Goal: Task Accomplishment & Management: Manage account settings

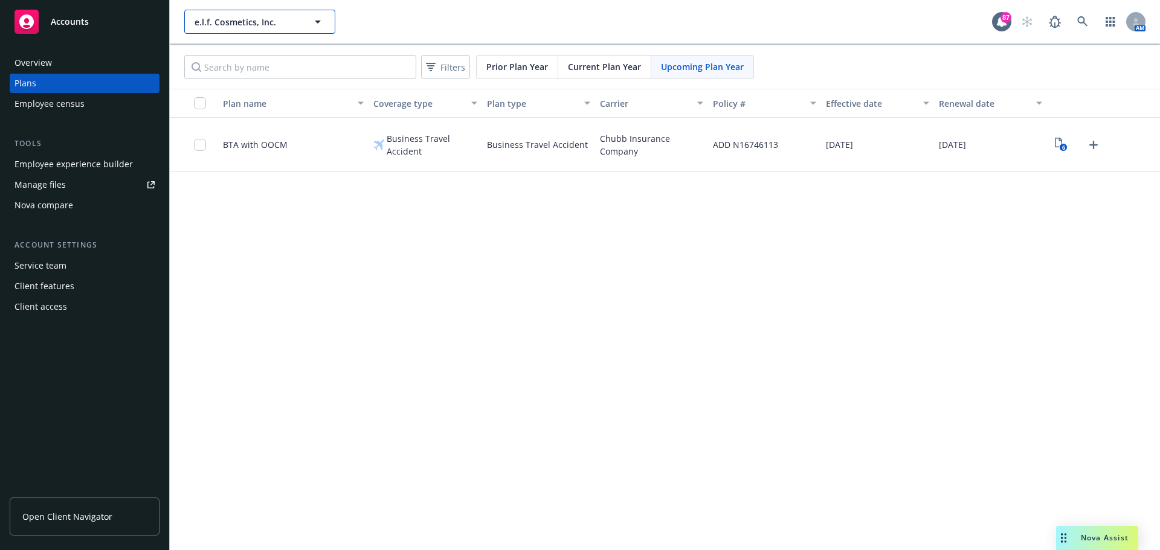
click at [269, 22] on span "e.l.f. Cosmetics, Inc." at bounding box center [247, 22] width 105 height 13
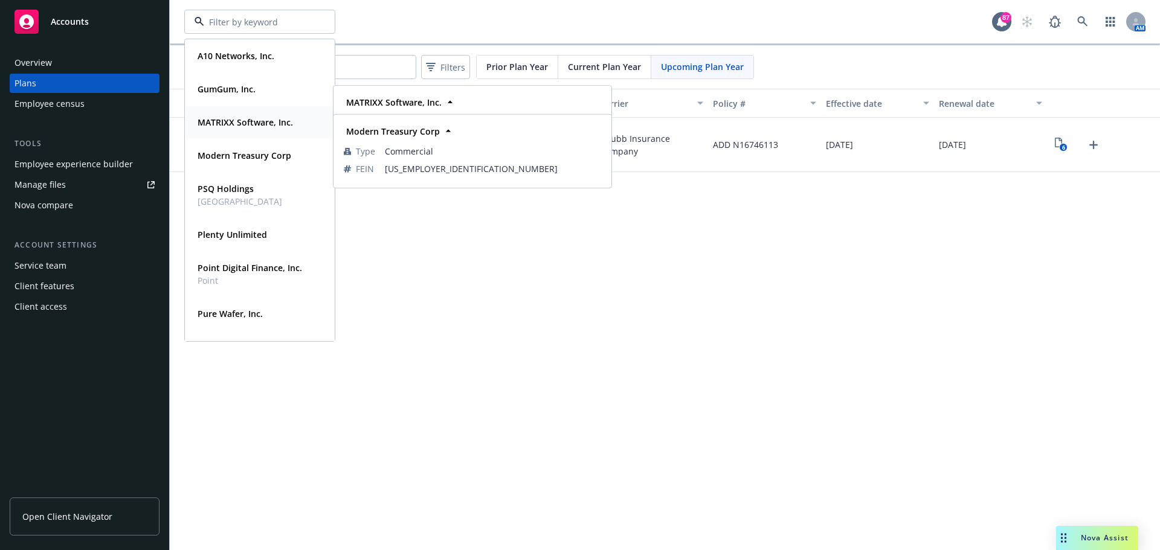
click at [226, 123] on strong "MATRIXX Software, Inc." at bounding box center [245, 122] width 95 height 11
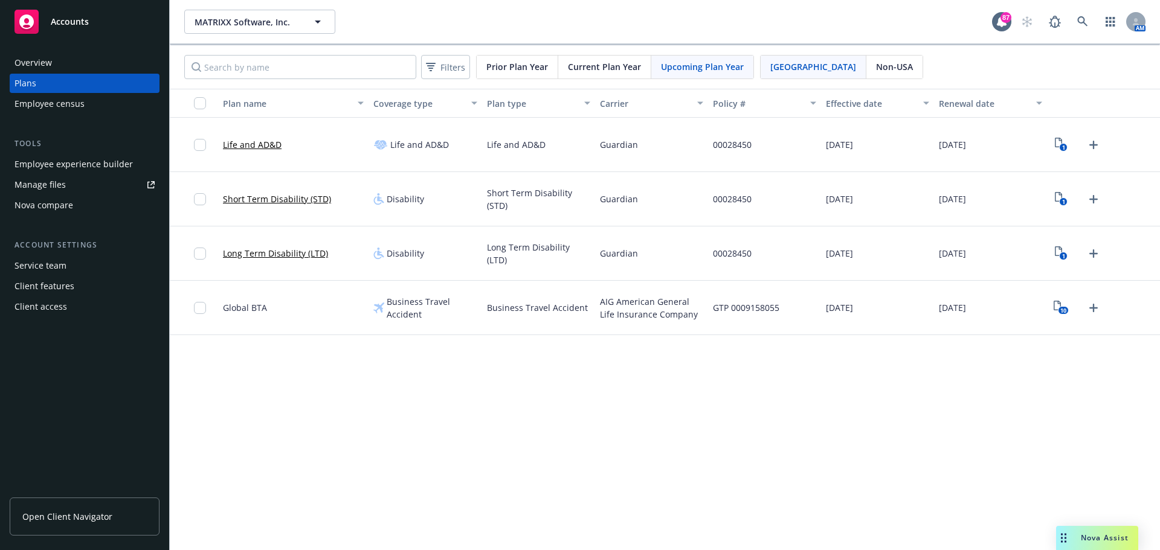
click at [65, 167] on div "Employee experience builder" at bounding box center [74, 164] width 118 height 19
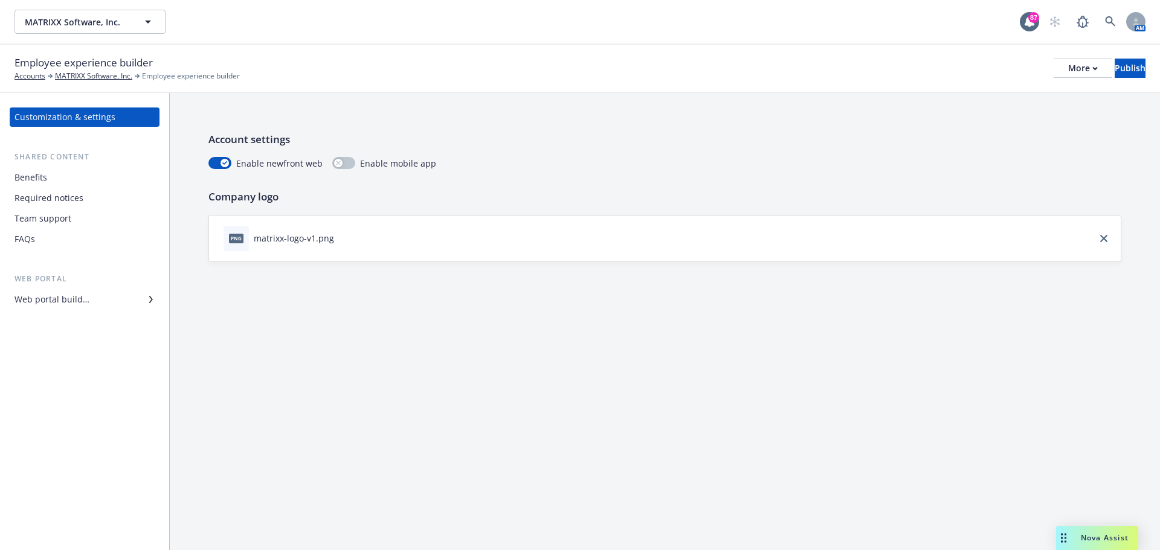
click at [42, 201] on div "Required notices" at bounding box center [49, 198] width 69 height 19
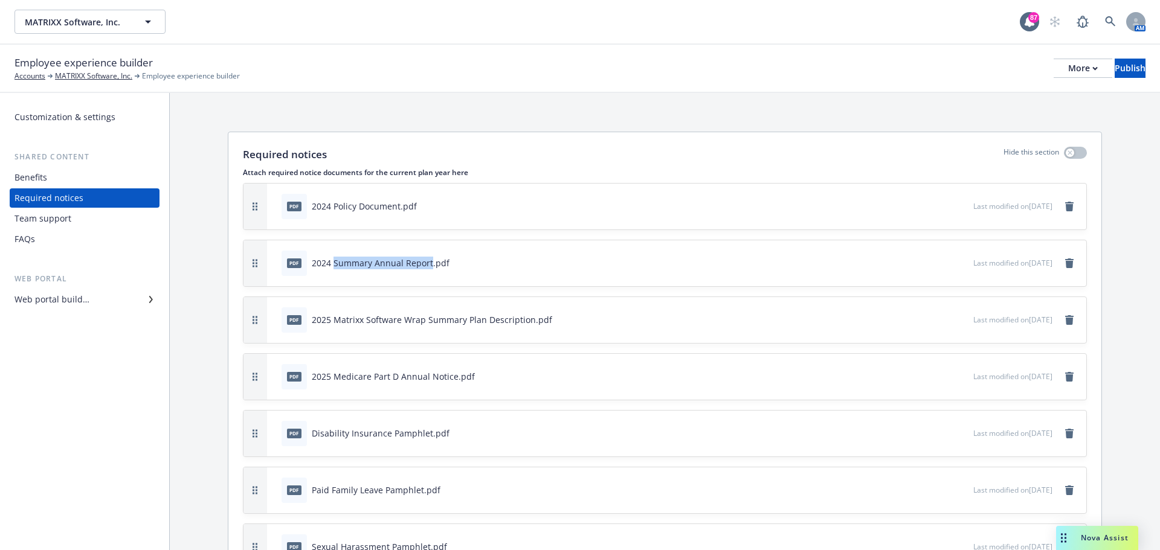
drag, startPoint x: 430, startPoint y: 262, endPoint x: 335, endPoint y: 263, distance: 94.9
click at [335, 263] on div "2024 Summary Annual Report.pdf" at bounding box center [381, 263] width 138 height 13
copy div "Summary Annual Report"
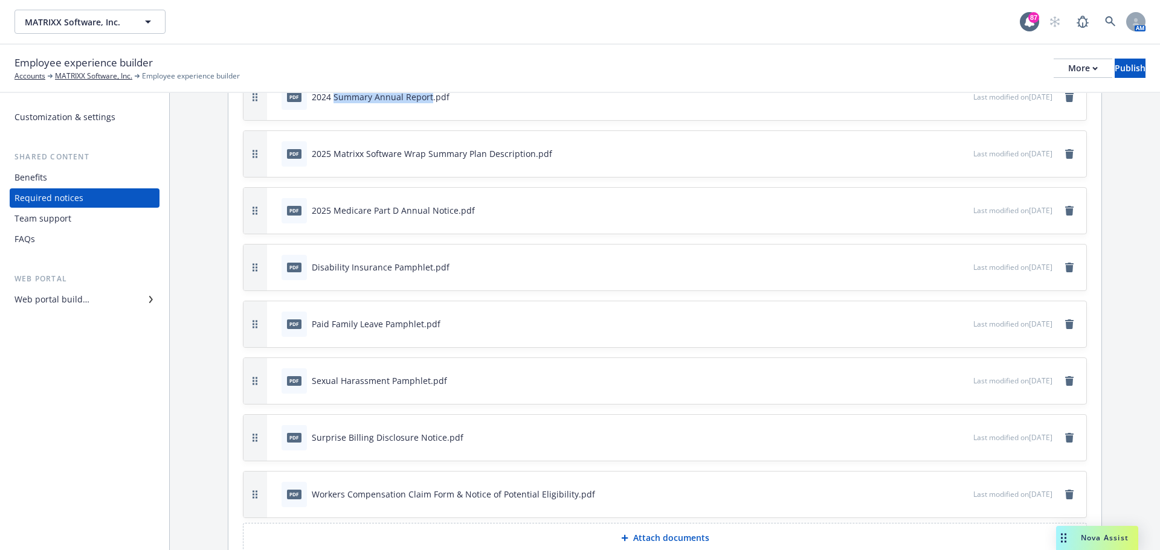
scroll to position [107, 0]
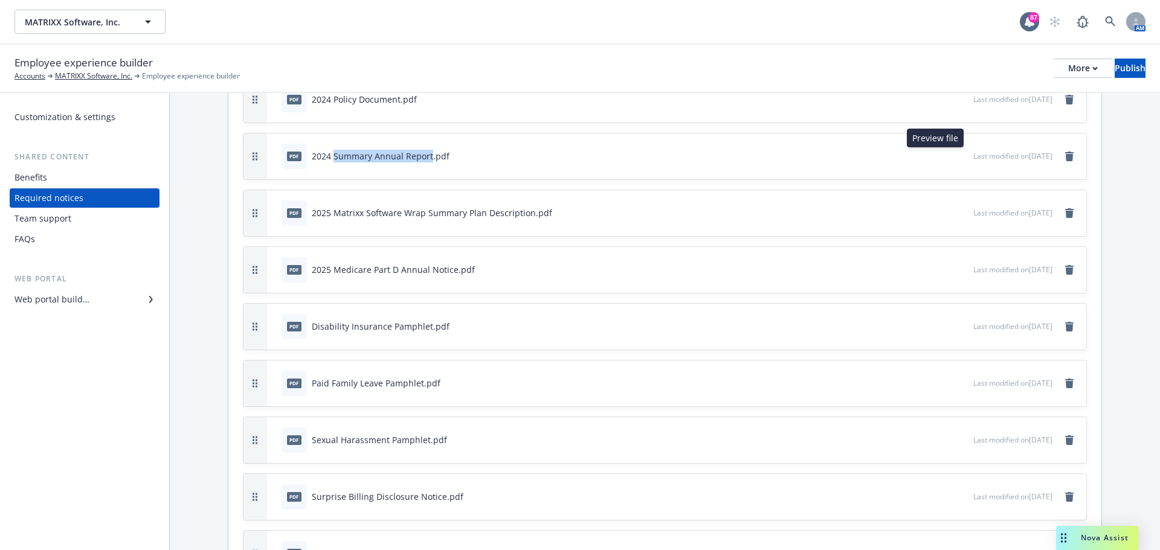
click at [956, 159] on icon "preview file" at bounding box center [961, 155] width 11 height 8
click at [1065, 157] on icon "remove" at bounding box center [1069, 157] width 8 height 10
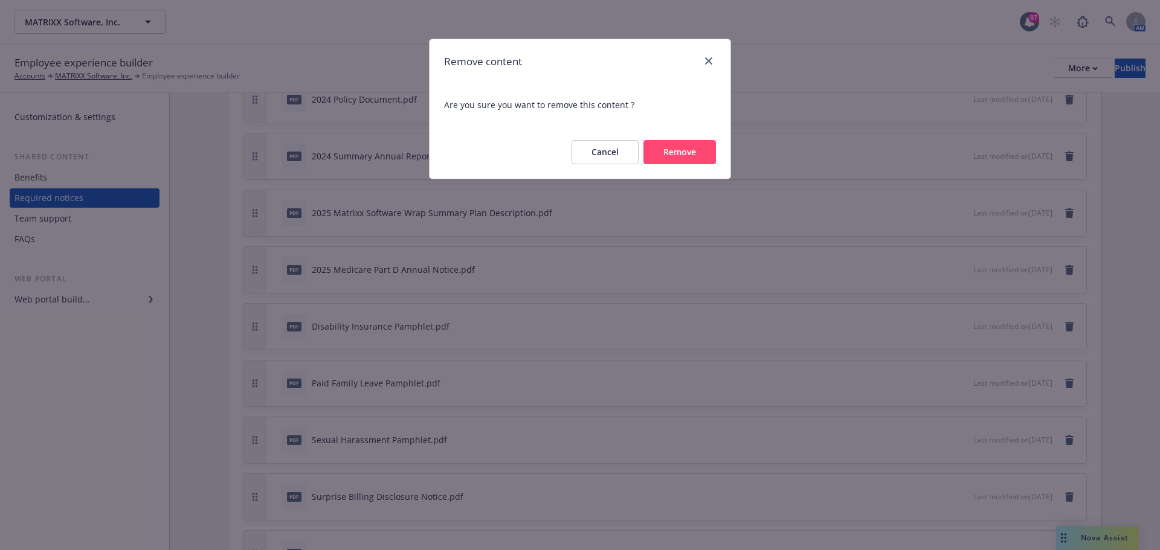
click at [683, 157] on button "Remove" at bounding box center [679, 152] width 73 height 24
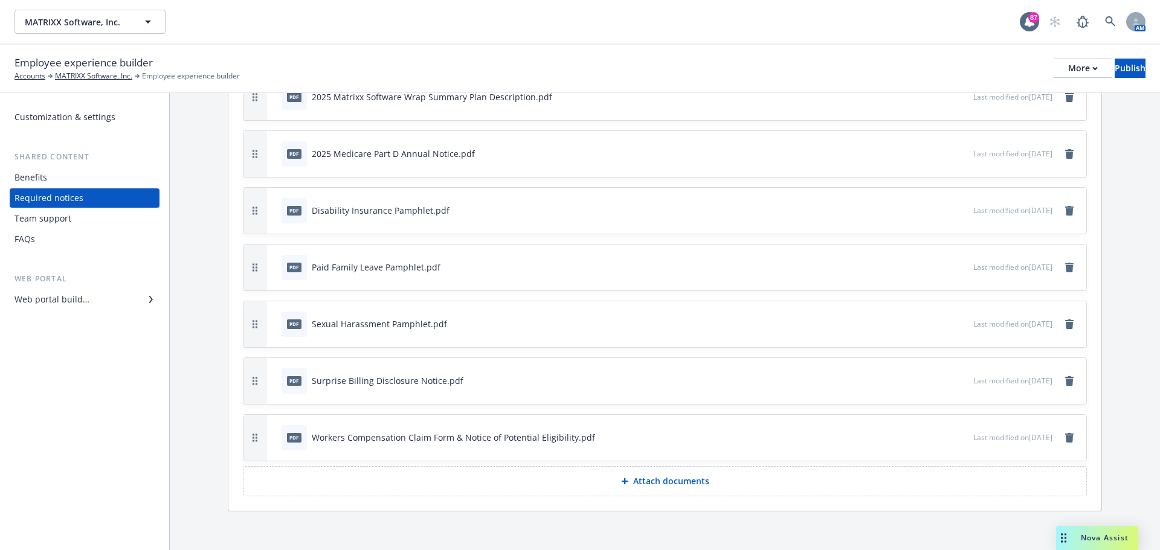
scroll to position [171, 0]
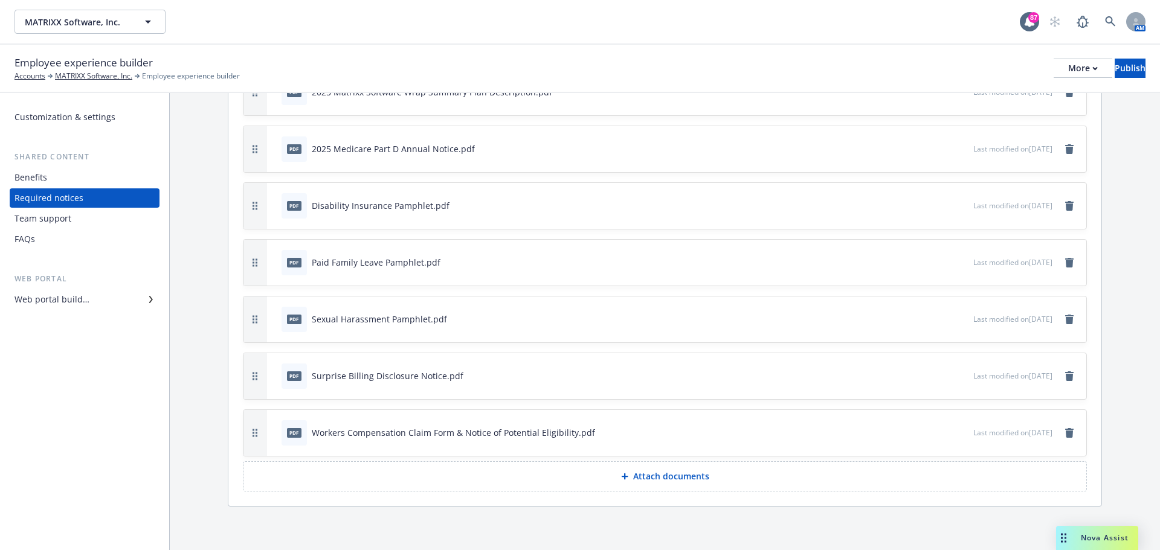
click at [680, 483] on button "Attach documents" at bounding box center [665, 477] width 844 height 30
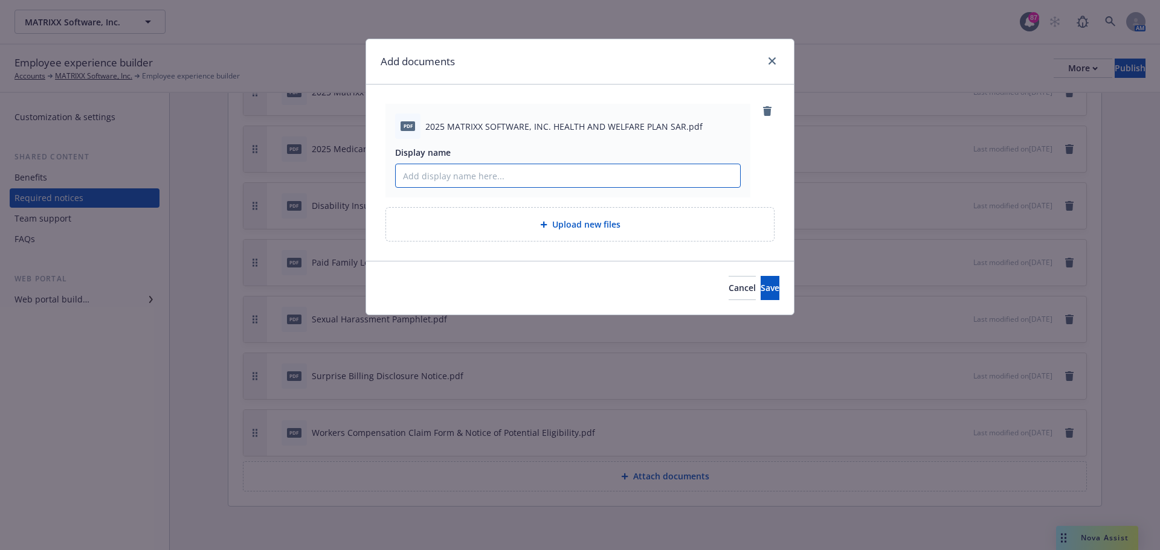
click at [590, 180] on input "Display name" at bounding box center [568, 175] width 344 height 23
click at [452, 179] on input "Summary Anual Report" at bounding box center [568, 175] width 344 height 23
type input "Summary Annual Report"
click at [761, 291] on span "Save" at bounding box center [770, 287] width 19 height 11
